Goal: Task Accomplishment & Management: Complete application form

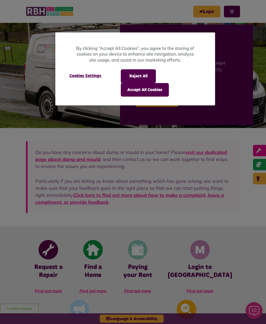
click at [153, 95] on button "Accept All Cookies" at bounding box center [145, 90] width 48 height 14
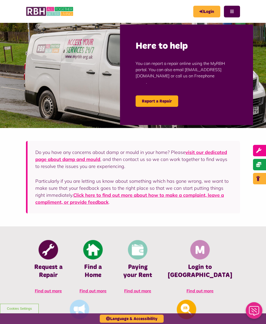
click at [205, 10] on link "Login" at bounding box center [206, 12] width 27 height 12
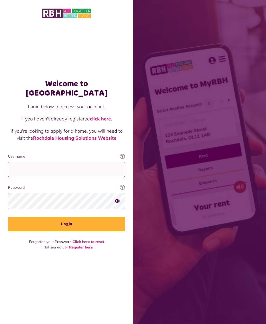
type input "**********"
click at [67, 229] on button "Login" at bounding box center [66, 224] width 117 height 15
click at [110, 232] on button "Login" at bounding box center [66, 224] width 117 height 15
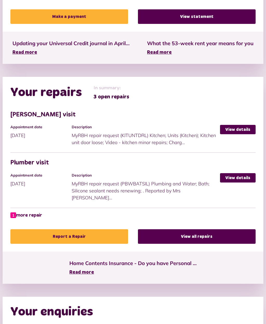
scroll to position [181, 0]
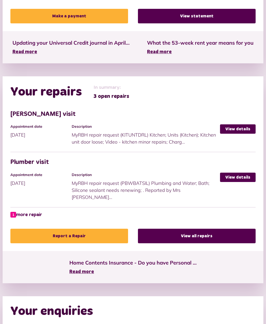
click at [104, 229] on link "Report a Repair" at bounding box center [69, 236] width 118 height 15
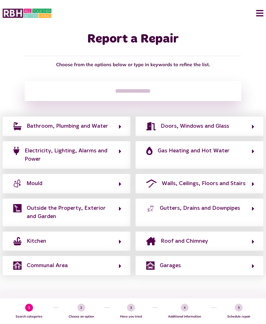
click at [81, 241] on button "Kitchen" at bounding box center [67, 241] width 110 height 9
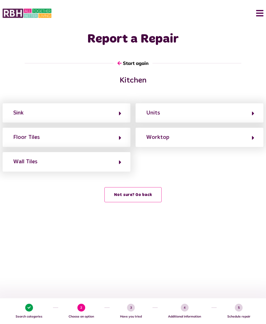
click at [109, 120] on div "Sink" at bounding box center [67, 112] width 128 height 19
click at [118, 115] on button "Sink" at bounding box center [67, 113] width 110 height 9
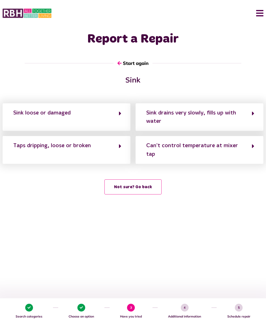
click at [107, 110] on button "Sink loose or damaged" at bounding box center [67, 117] width 110 height 17
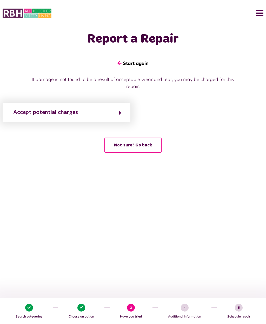
click at [112, 108] on button "Accept potential charges" at bounding box center [67, 112] width 110 height 9
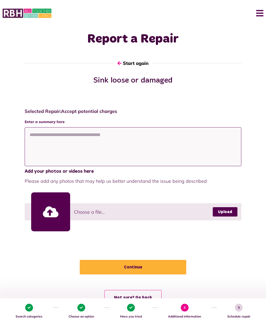
click at [189, 152] on textarea at bounding box center [133, 146] width 216 height 39
type textarea "*"
type textarea "**********"
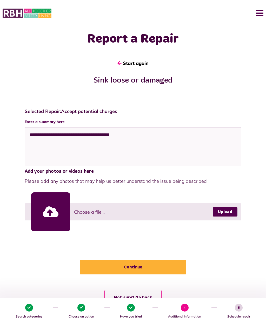
click at [227, 212] on link "Upload" at bounding box center [225, 211] width 25 height 9
click at [235, 211] on link "Upload" at bounding box center [225, 211] width 25 height 9
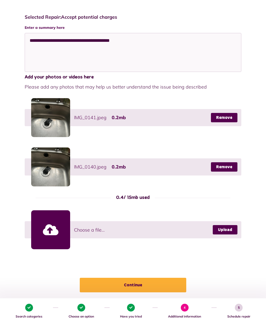
scroll to position [114, 0]
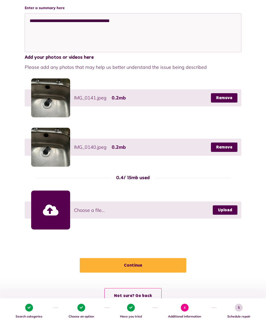
click at [166, 268] on button "Continue" at bounding box center [133, 265] width 107 height 15
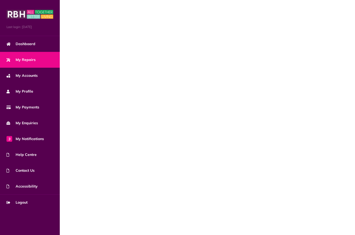
scroll to position [10, 0]
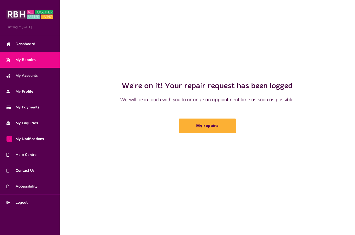
click at [205, 133] on link "My repairs" at bounding box center [207, 126] width 57 height 15
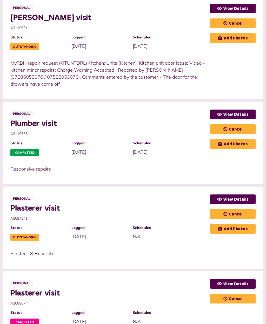
scroll to position [364, 0]
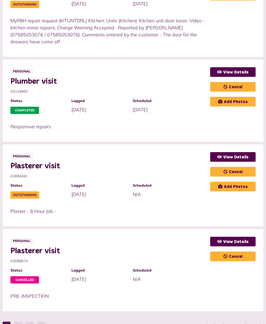
click at [241, 157] on link "View Details" at bounding box center [232, 157] width 45 height 10
